Goal: Task Accomplishment & Management: Use online tool/utility

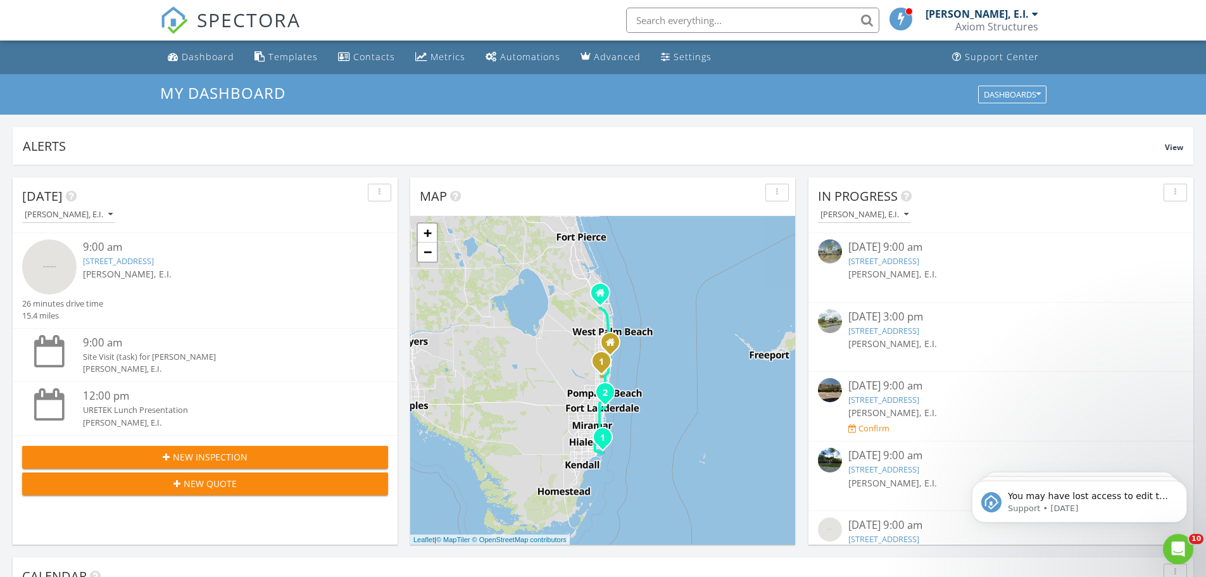
click at [129, 249] on div "9:00 am" at bounding box center [220, 247] width 275 height 16
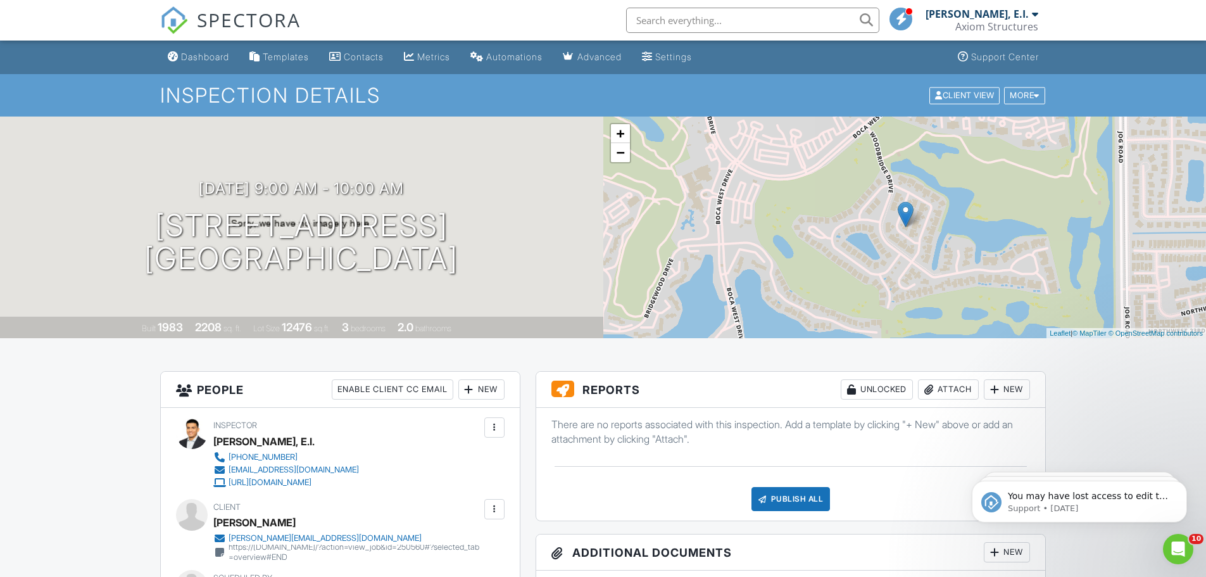
click at [746, 22] on input "text" at bounding box center [752, 20] width 253 height 25
type input "settlement"
click at [873, 22] on input "settlement" at bounding box center [752, 20] width 253 height 25
click at [187, 58] on div "Dashboard" at bounding box center [205, 56] width 48 height 11
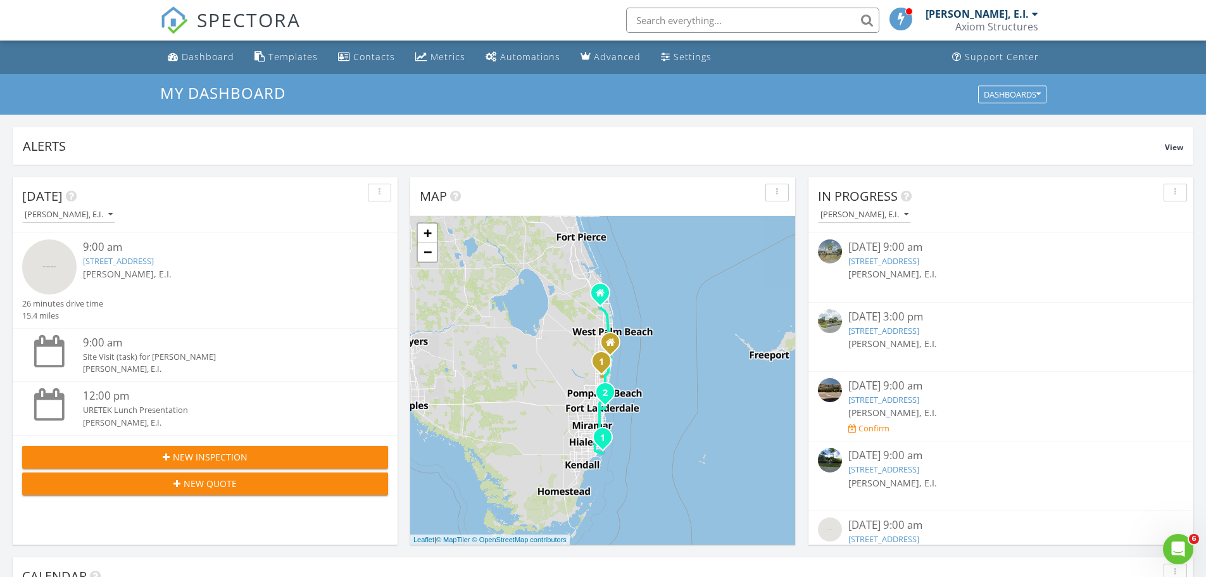
click at [746, 22] on input "text" at bounding box center [752, 20] width 253 height 25
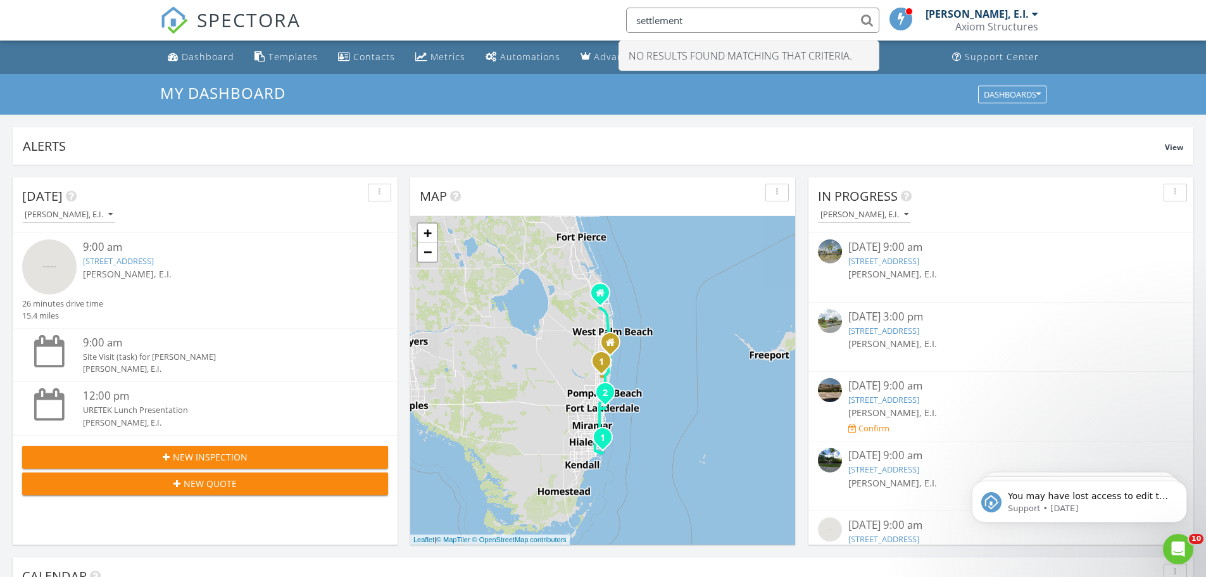
click at [736, 21] on input "settlement" at bounding box center [752, 20] width 253 height 25
type input "s"
type input "o"
type input "f"
type input "r"
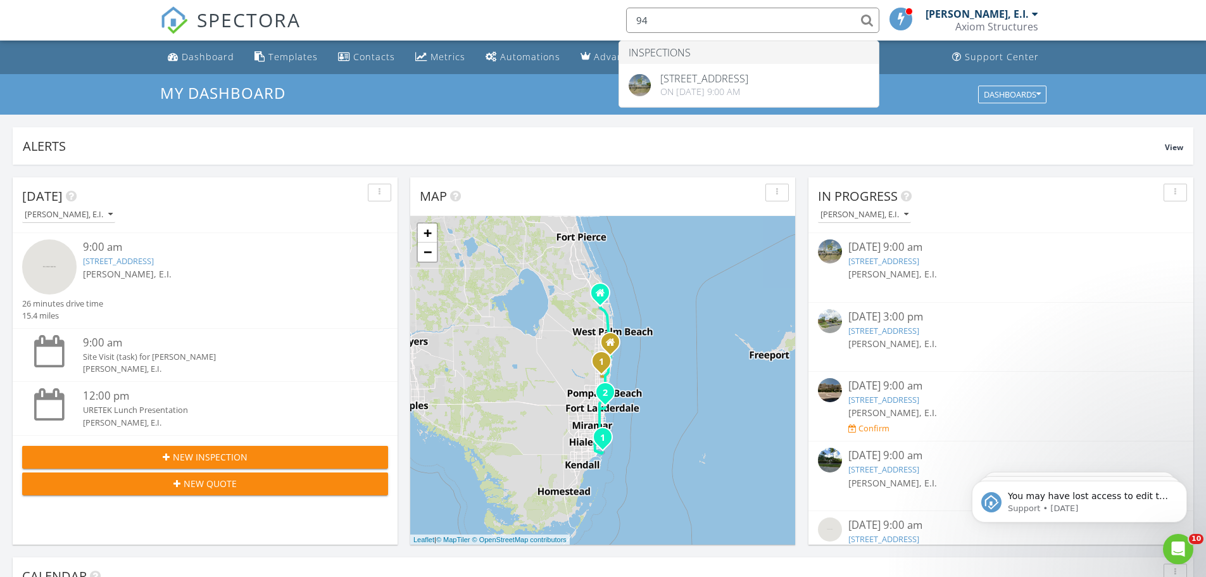
type input "9"
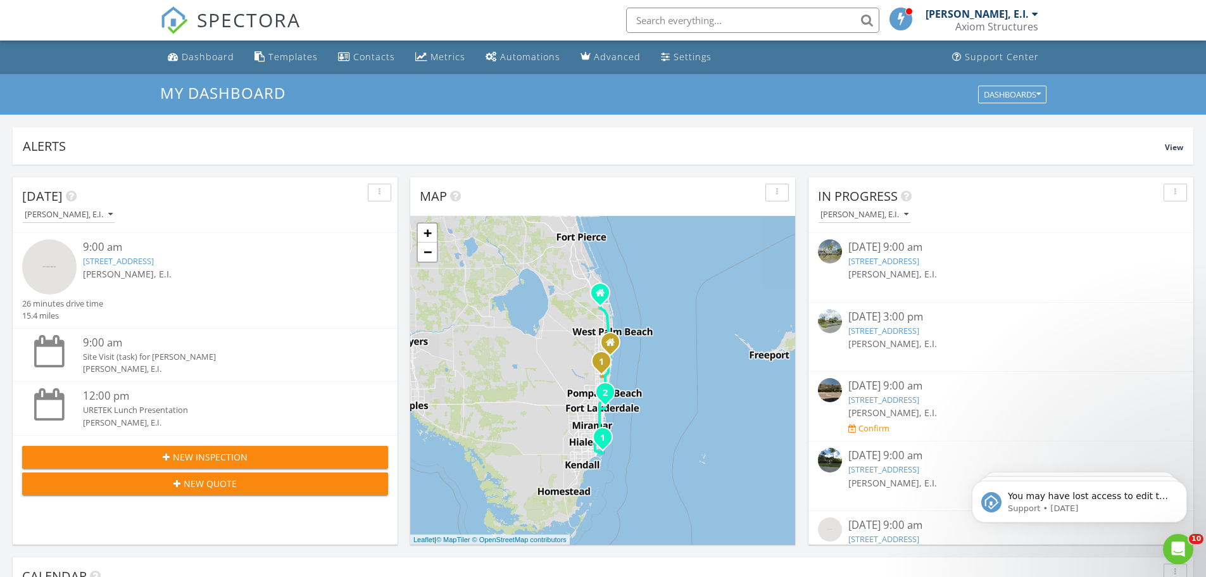
click at [194, 271] on div "[PERSON_NAME], E.I." at bounding box center [220, 273] width 275 height 13
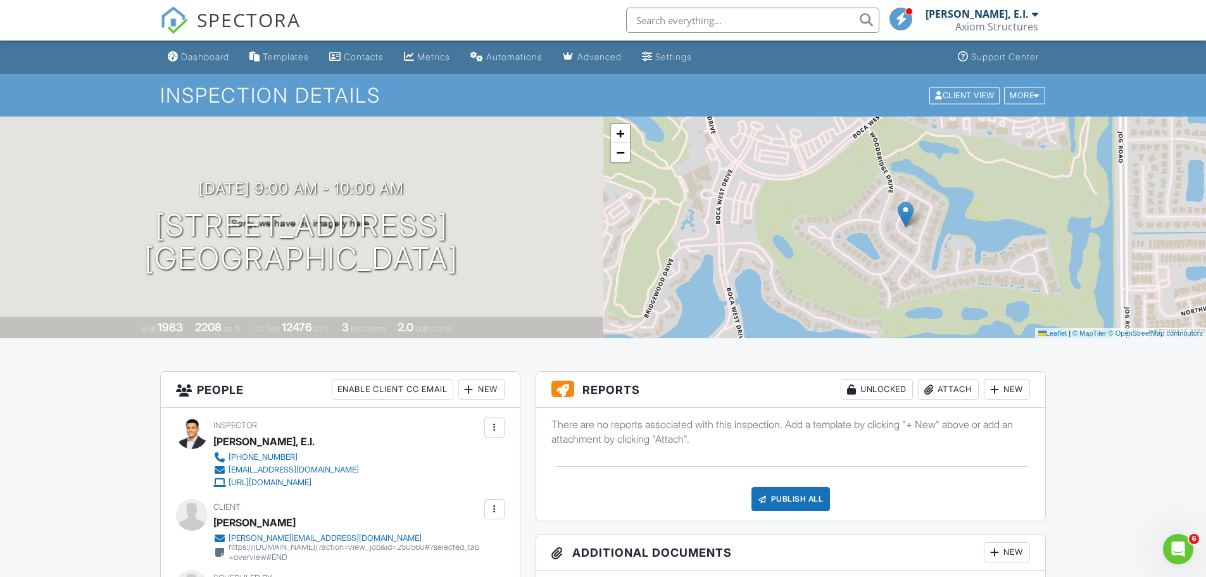
click at [1014, 393] on div "New" at bounding box center [1007, 389] width 46 height 20
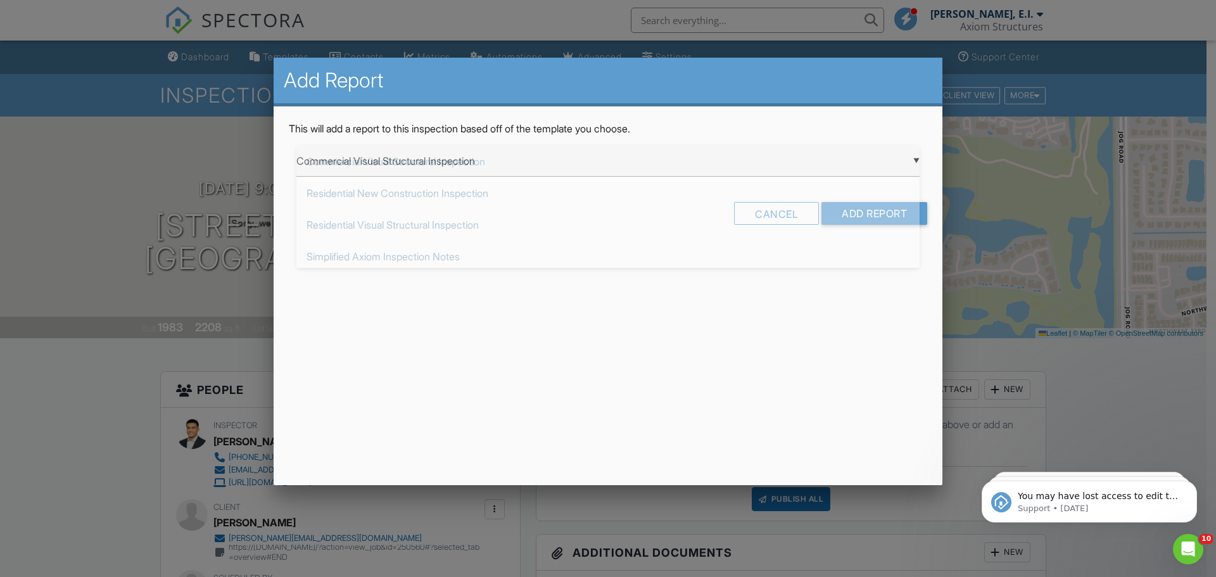
click at [542, 161] on div "▼ Commercial Visual Structural Inspection Commercial Visual Structural Inspecti…" at bounding box center [607, 161] width 623 height 31
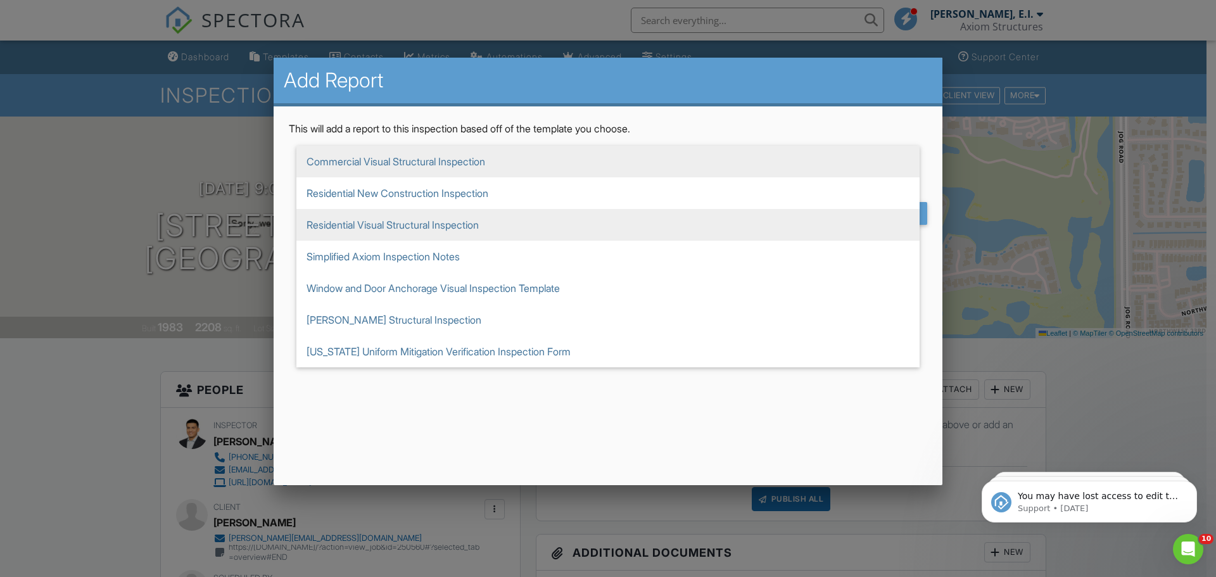
click at [475, 228] on span "Residential Visual Structural Inspection" at bounding box center [607, 225] width 623 height 32
type input "Residential Visual Structural Inspection"
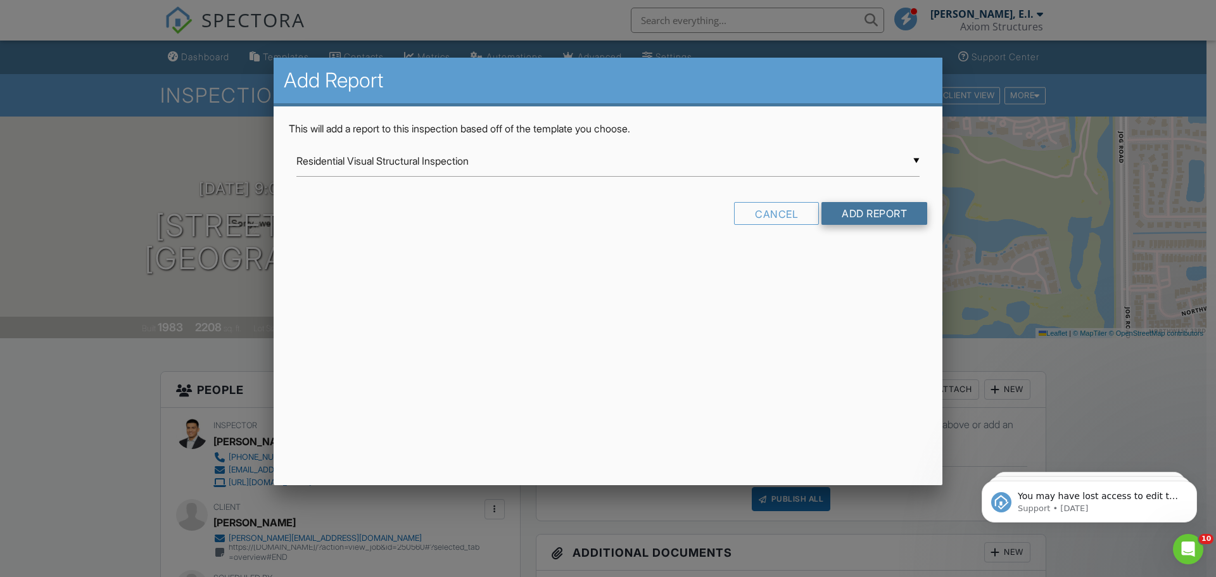
click at [881, 218] on input "Add Report" at bounding box center [874, 213] width 106 height 23
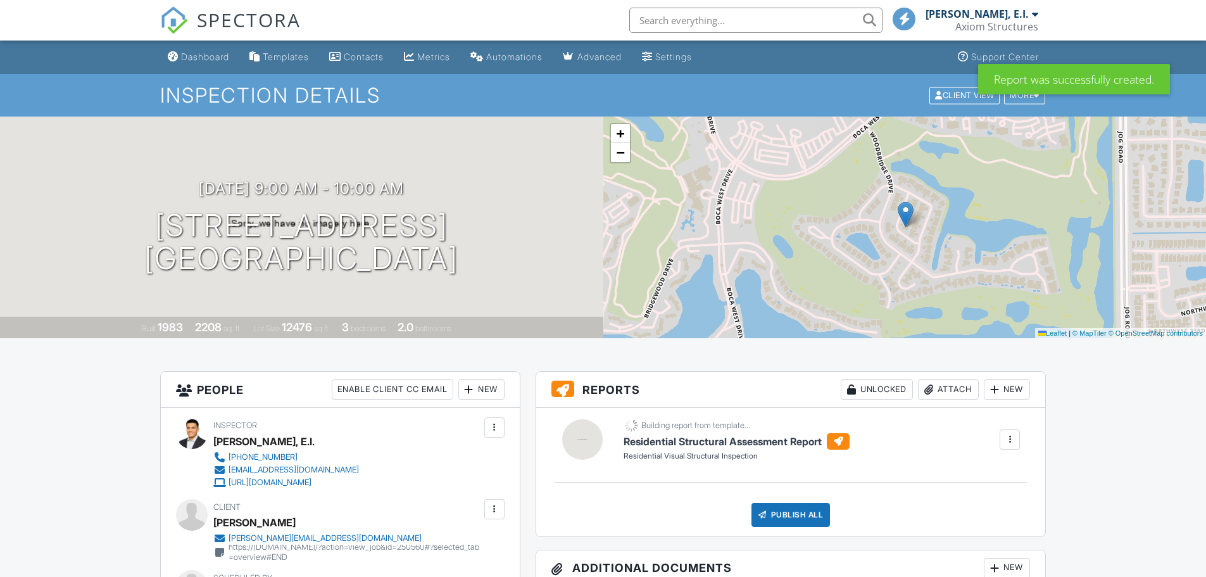
click at [1004, 440] on div at bounding box center [1009, 439] width 13 height 13
click at [922, 433] on div "Residential Structural Assessment Report Residential Visual Structural Inspecti…" at bounding box center [822, 439] width 412 height 44
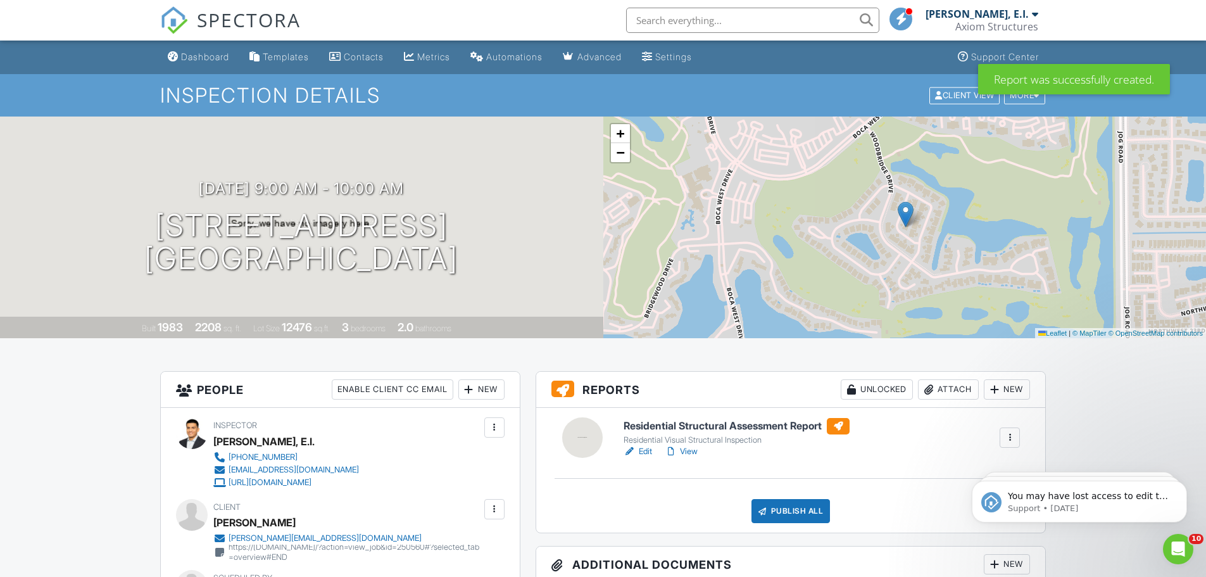
click at [633, 450] on div at bounding box center [630, 451] width 13 height 13
